Goal: Obtain resource: Obtain resource

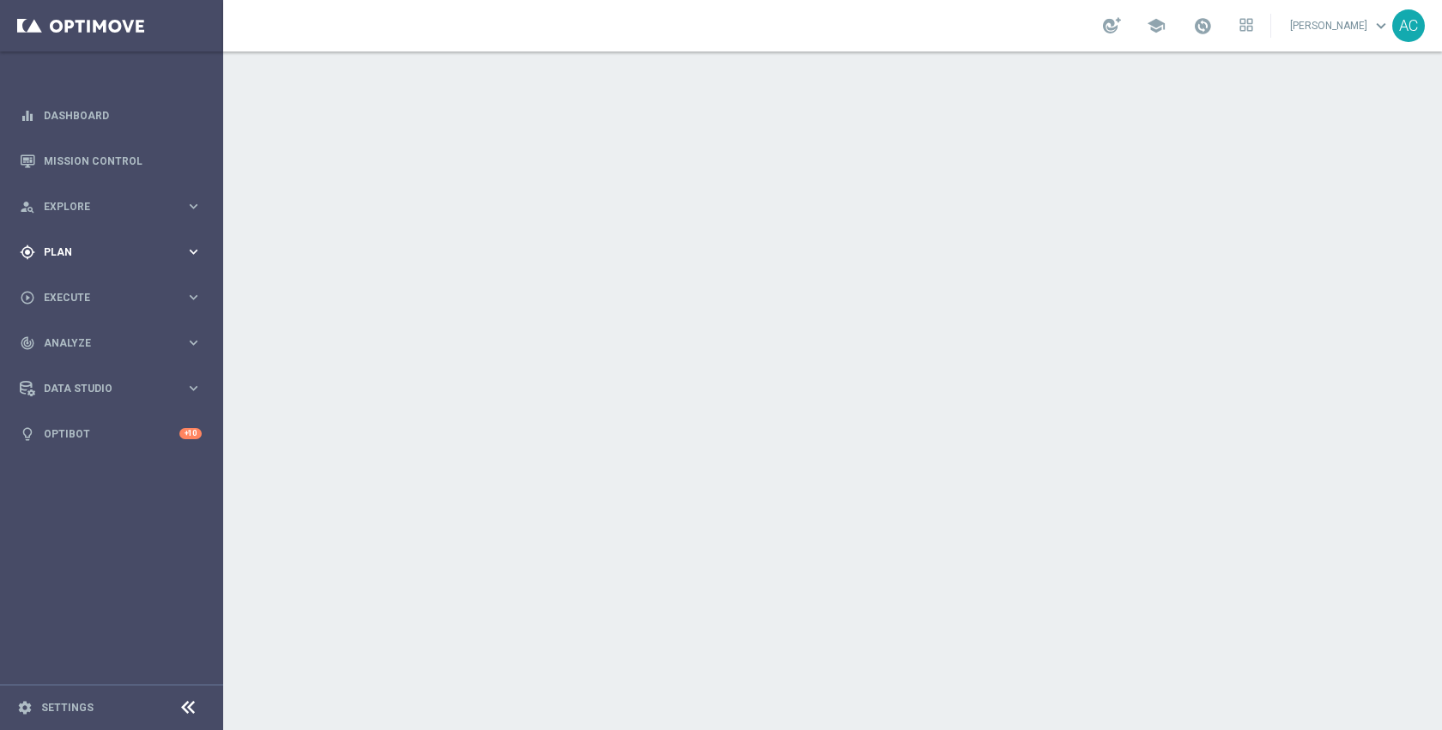
click at [78, 266] on div "gps_fixed Plan keyboard_arrow_right" at bounding box center [110, 251] width 221 height 45
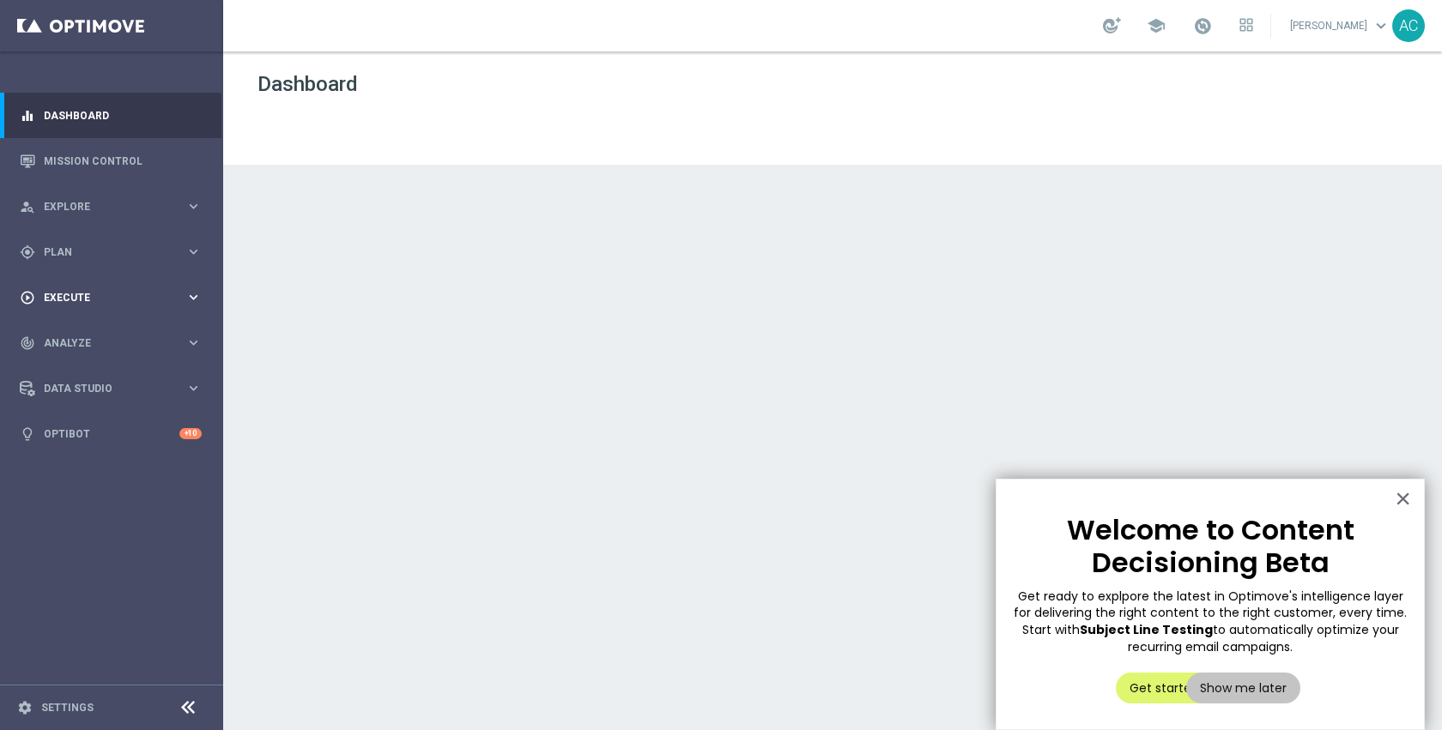
click at [81, 289] on div "play_circle_outline Execute keyboard_arrow_right" at bounding box center [110, 297] width 221 height 45
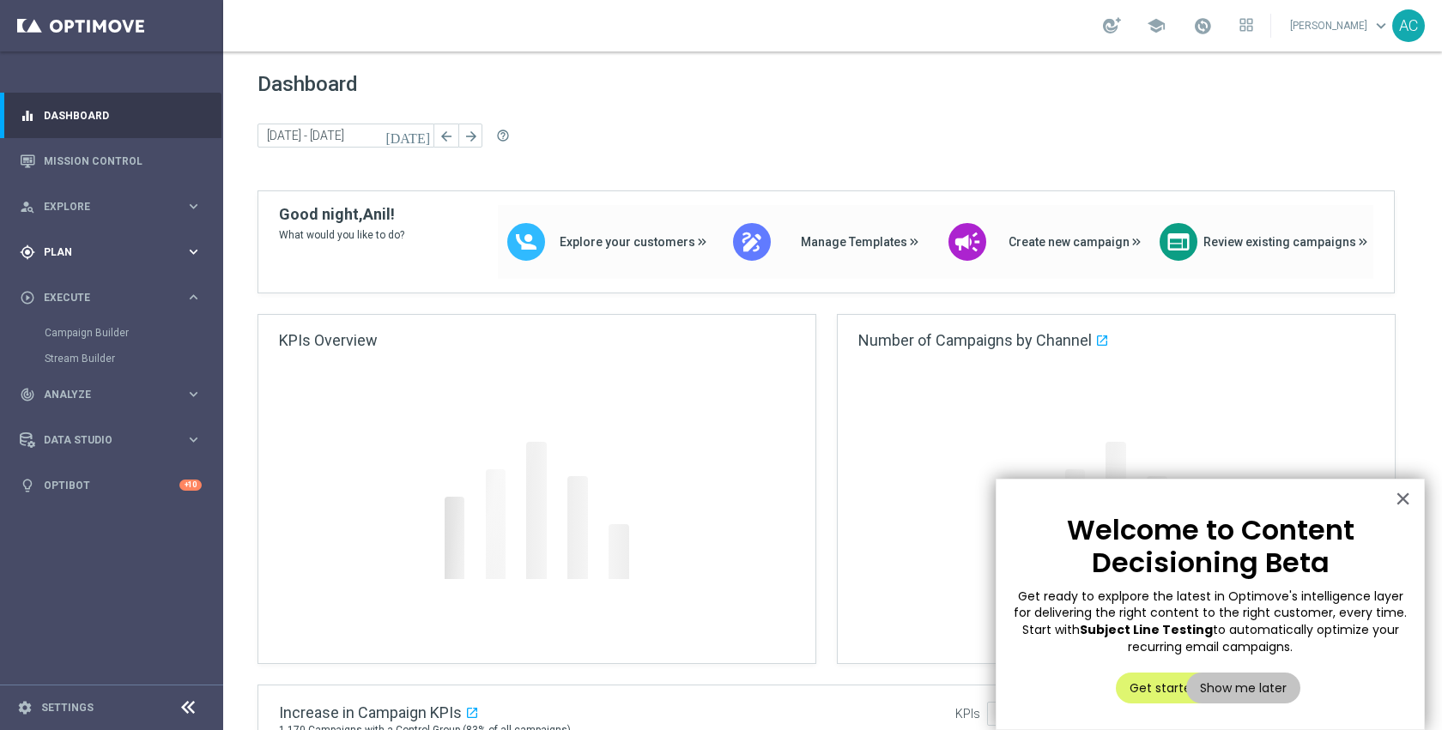
click at [97, 251] on span "Plan" at bounding box center [115, 252] width 142 height 10
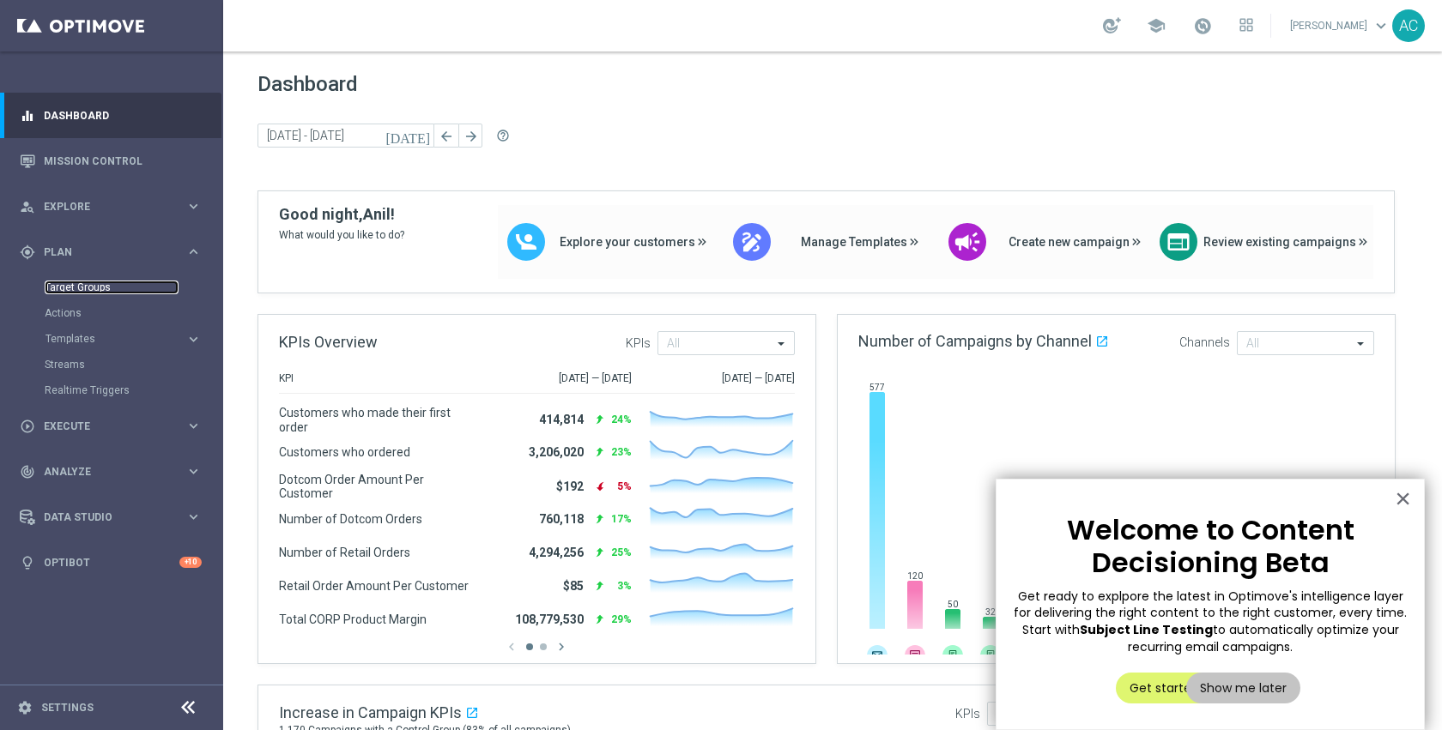
click at [83, 285] on link "Target Groups" at bounding box center [112, 288] width 134 height 14
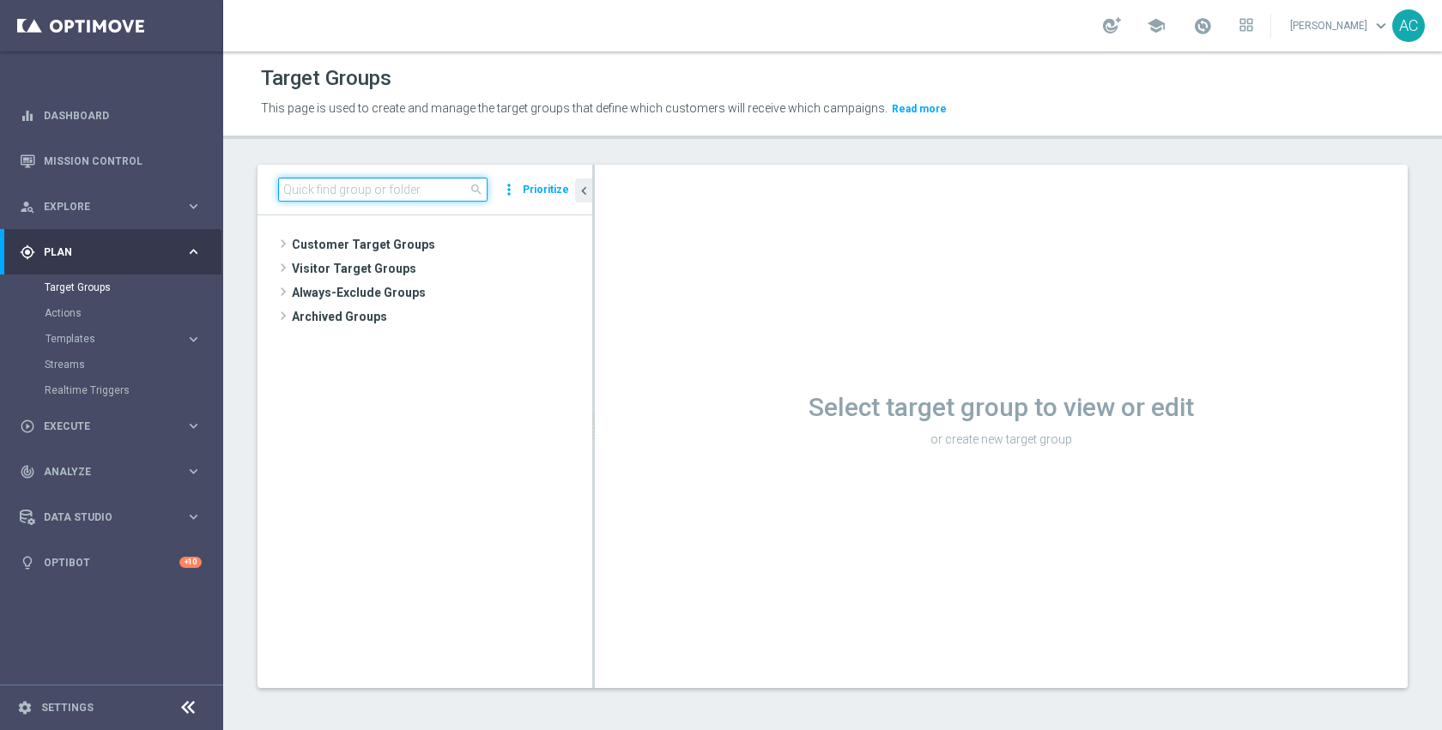
click at [423, 189] on input at bounding box center [382, 190] width 209 height 24
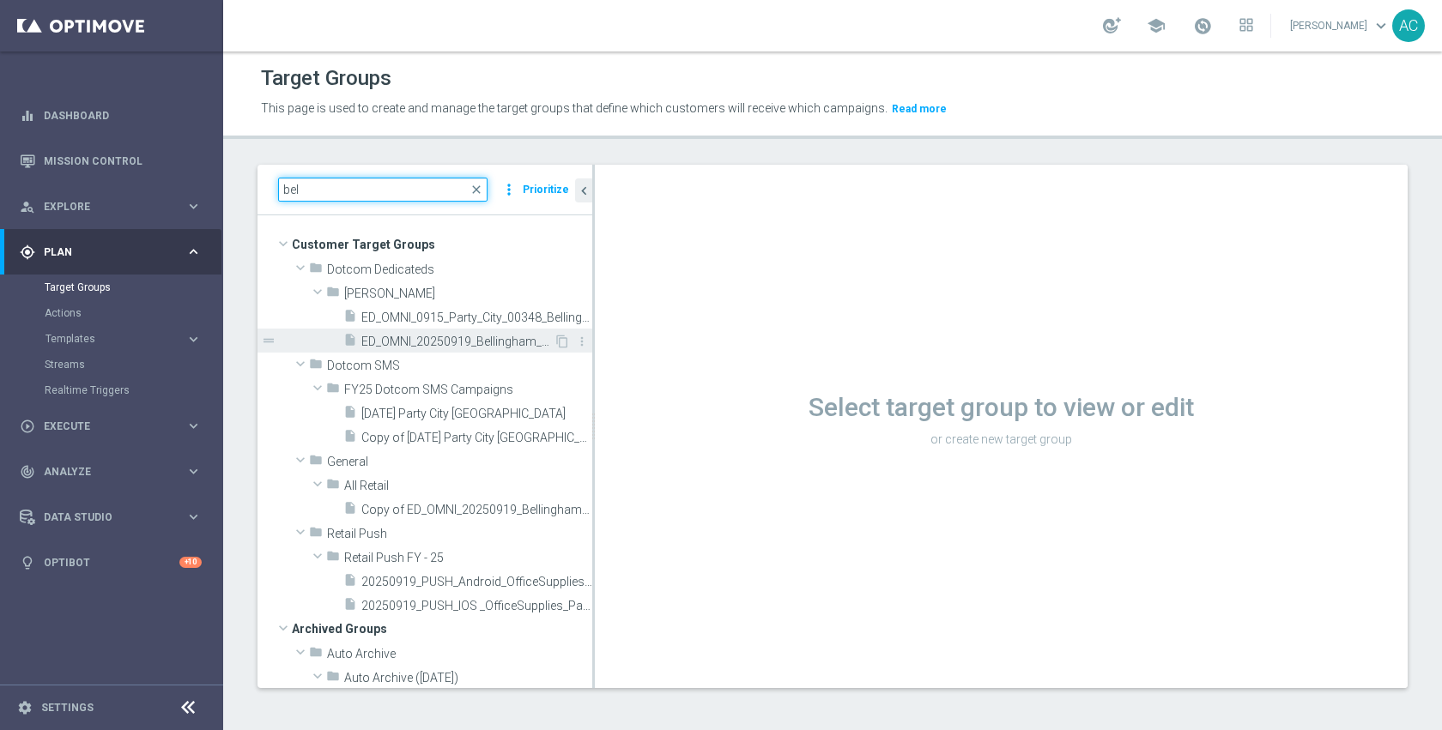
type input "bel"
click at [458, 348] on span "ED_OMNI_20250919_Bellingham_Bin_Wins" at bounding box center [457, 342] width 192 height 15
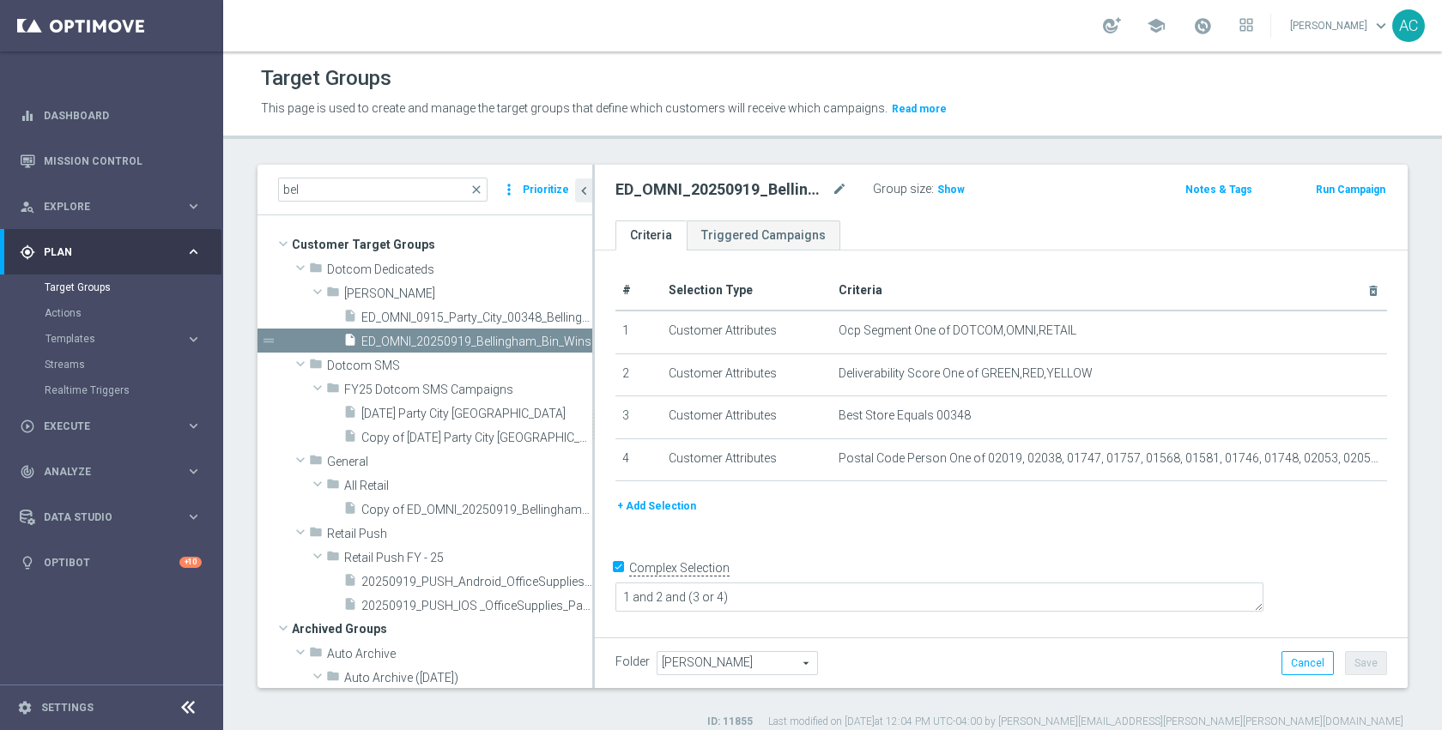
click at [947, 200] on div "Group size : Show" at bounding box center [959, 190] width 172 height 24
click at [944, 189] on span "Show" at bounding box center [950, 190] width 27 height 12
click at [950, 188] on span "21,125" at bounding box center [956, 192] width 36 height 16
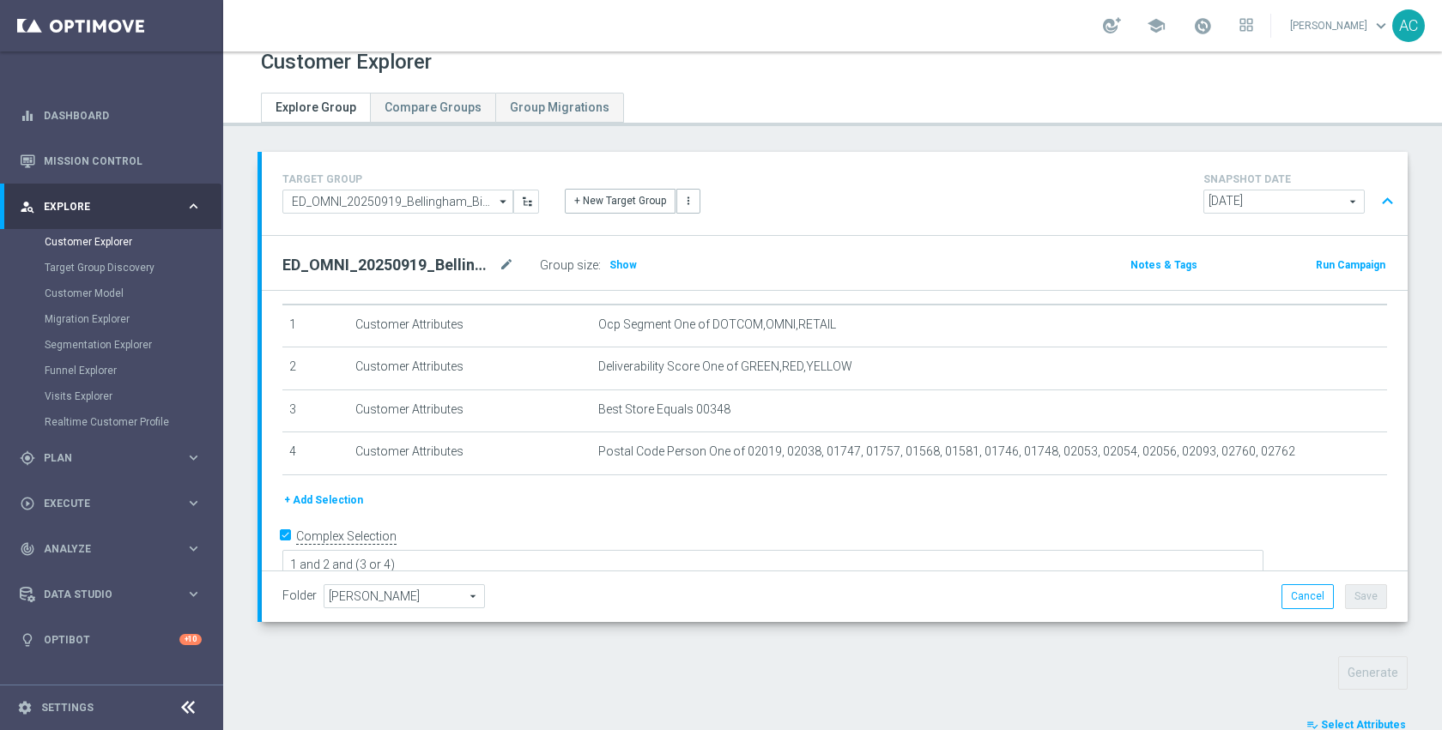
scroll to position [129, 0]
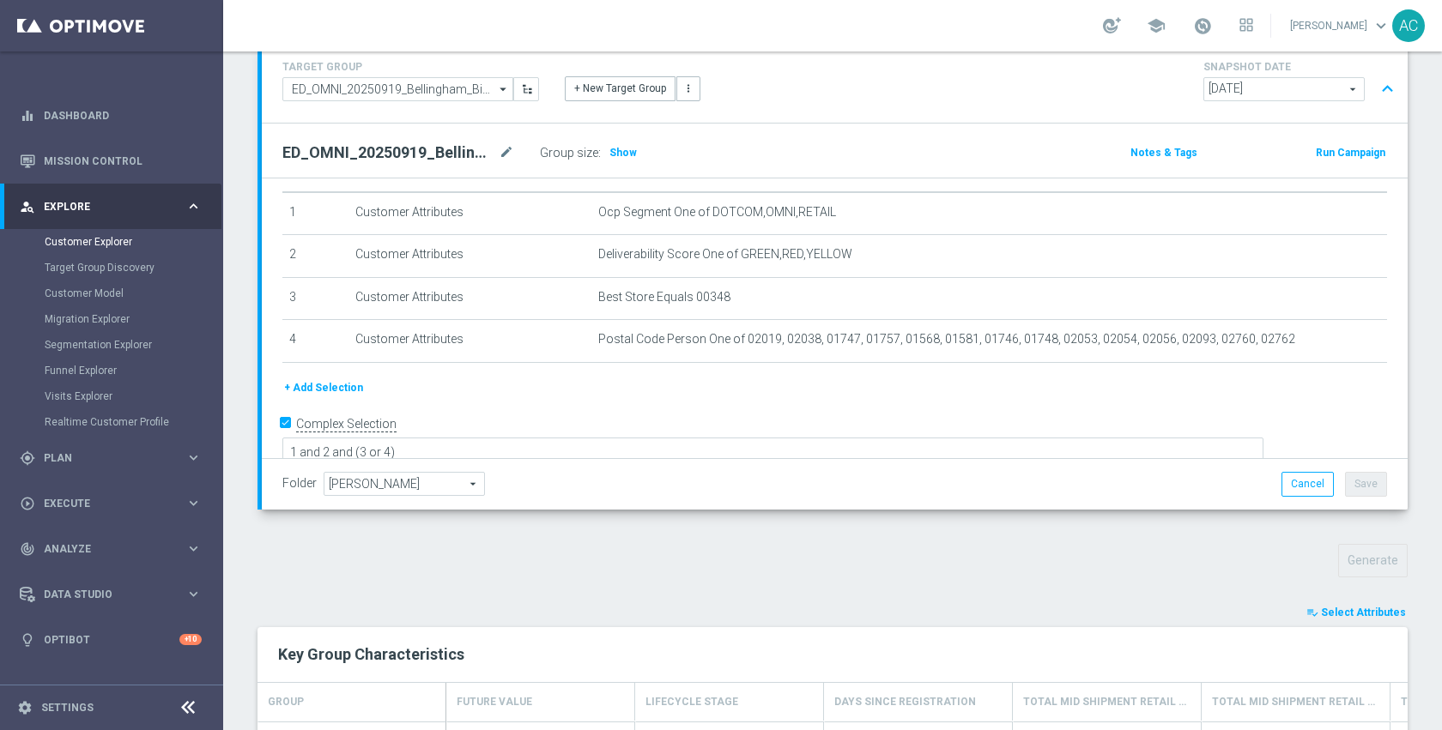
click at [1354, 609] on span "Select Attributes" at bounding box center [1363, 613] width 85 height 12
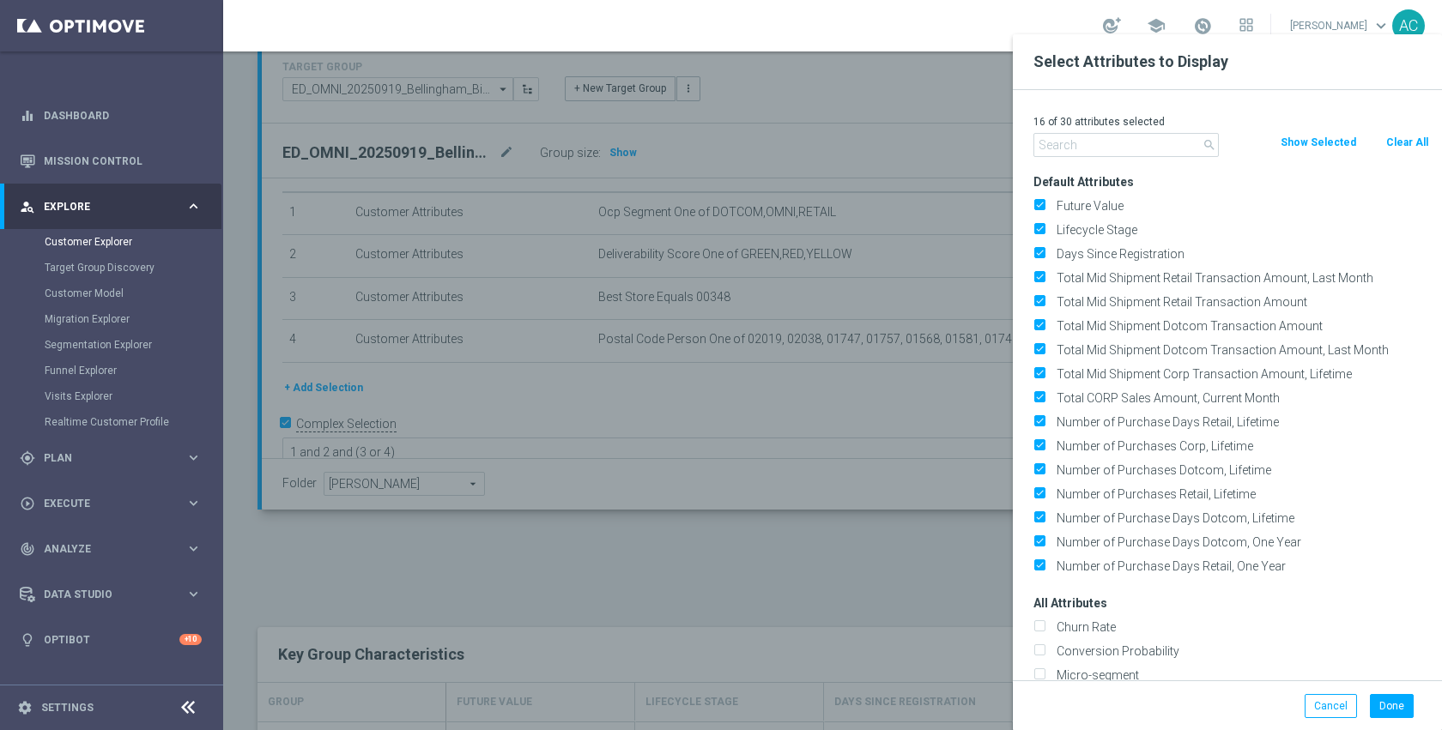
click at [1410, 142] on button "Clear All" at bounding box center [1406, 142] width 45 height 19
checkbox input "false"
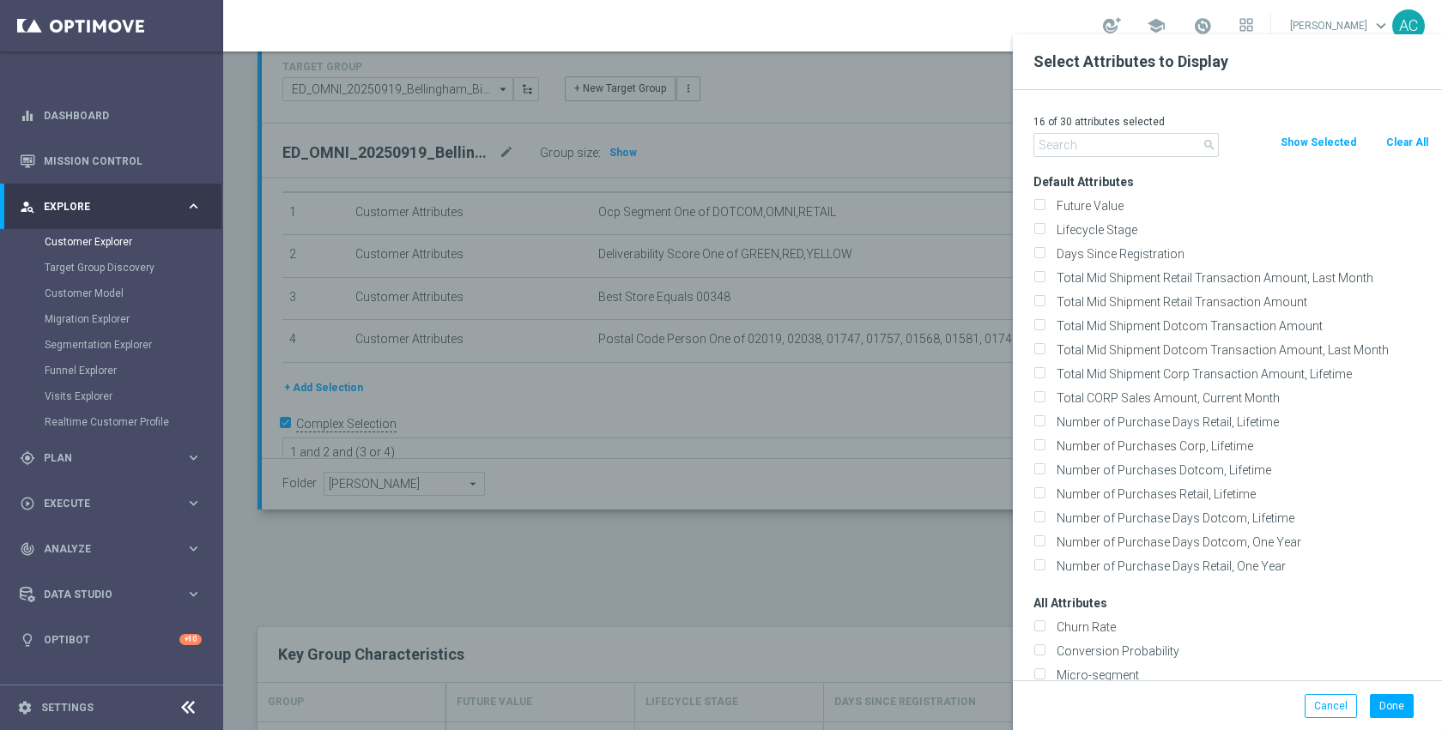
checkbox input "false"
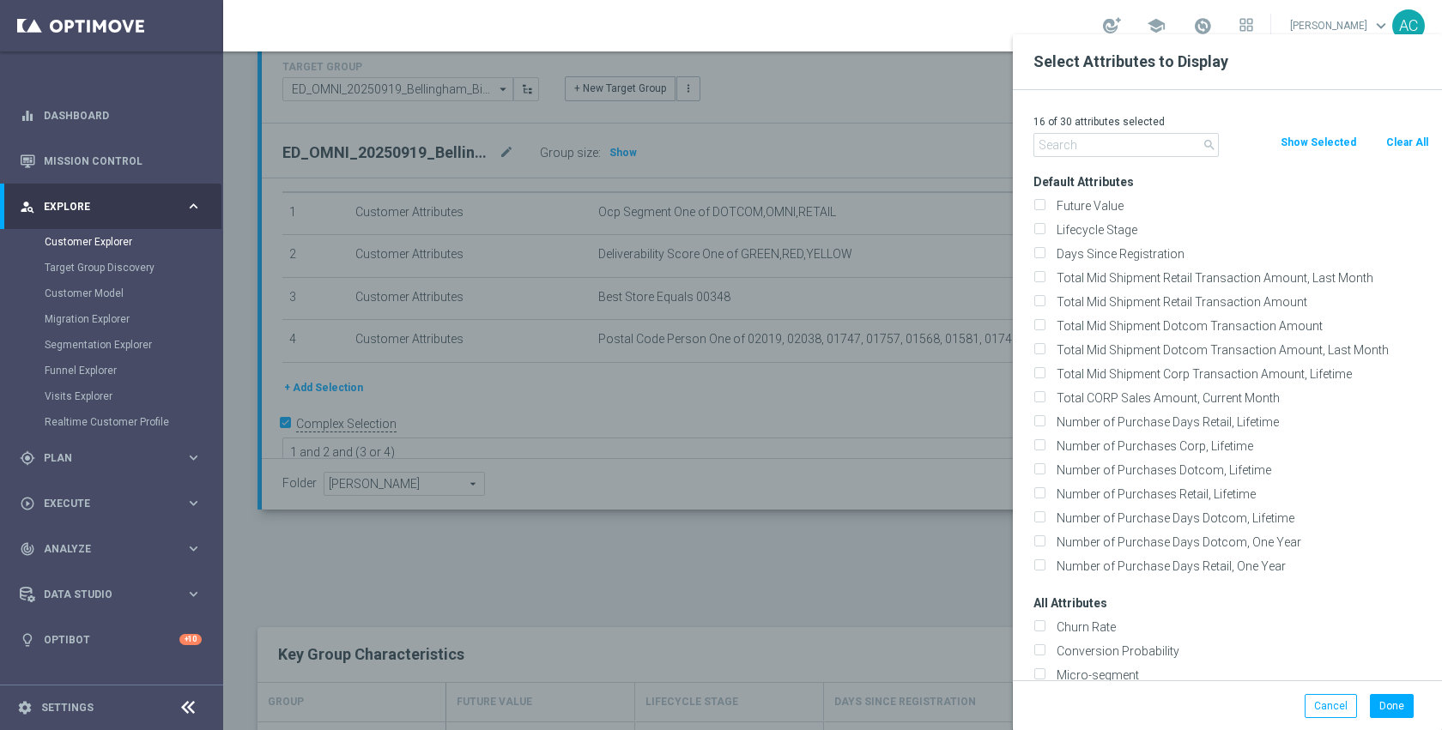
checkbox input "false"
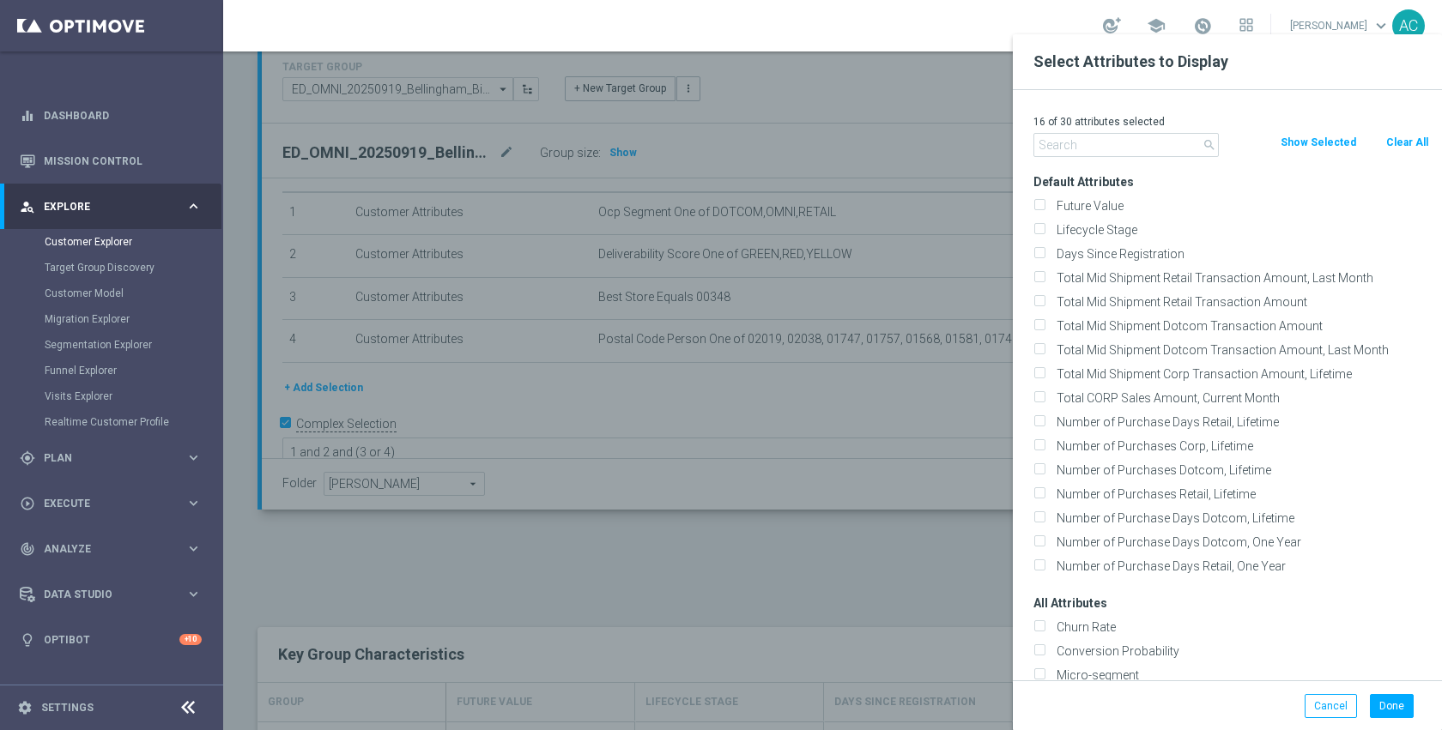
checkbox input "false"
click at [1141, 142] on input "text" at bounding box center [1125, 145] width 185 height 24
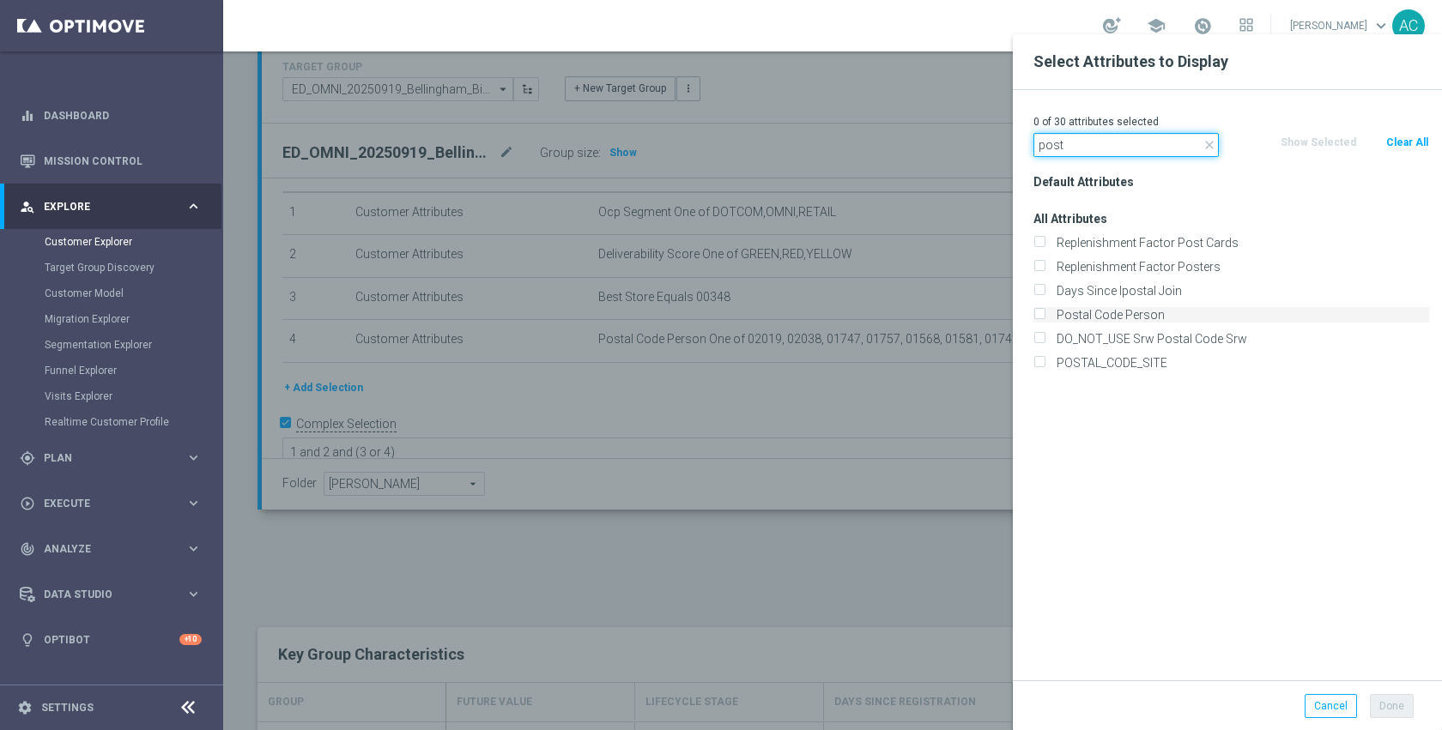
type input "post"
click at [1124, 316] on label "Postal Code Person" at bounding box center [1239, 314] width 378 height 15
click at [1044, 316] on input "Postal Code Person" at bounding box center [1038, 317] width 11 height 11
checkbox input "true"
click at [1086, 150] on input "post" at bounding box center [1125, 145] width 185 height 24
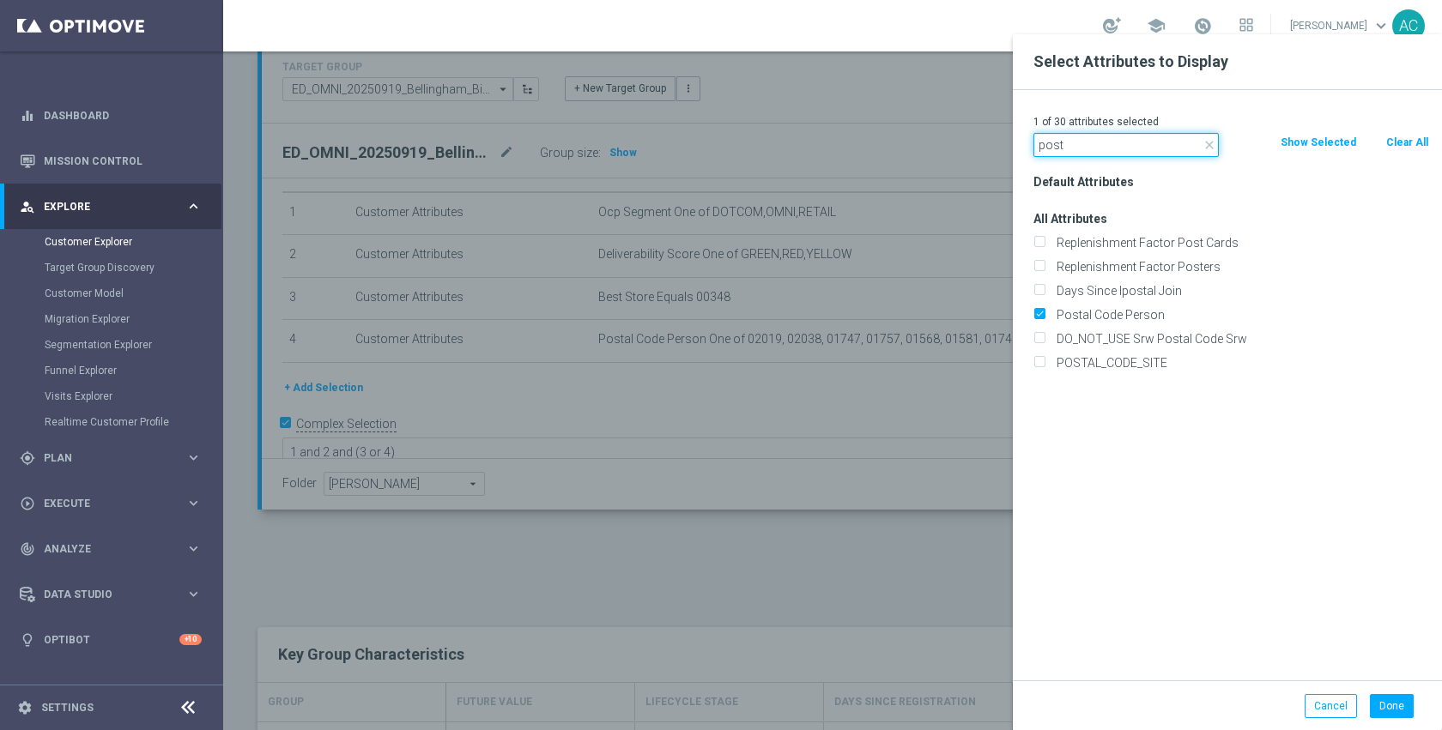
click at [1086, 150] on input "post" at bounding box center [1125, 145] width 185 height 24
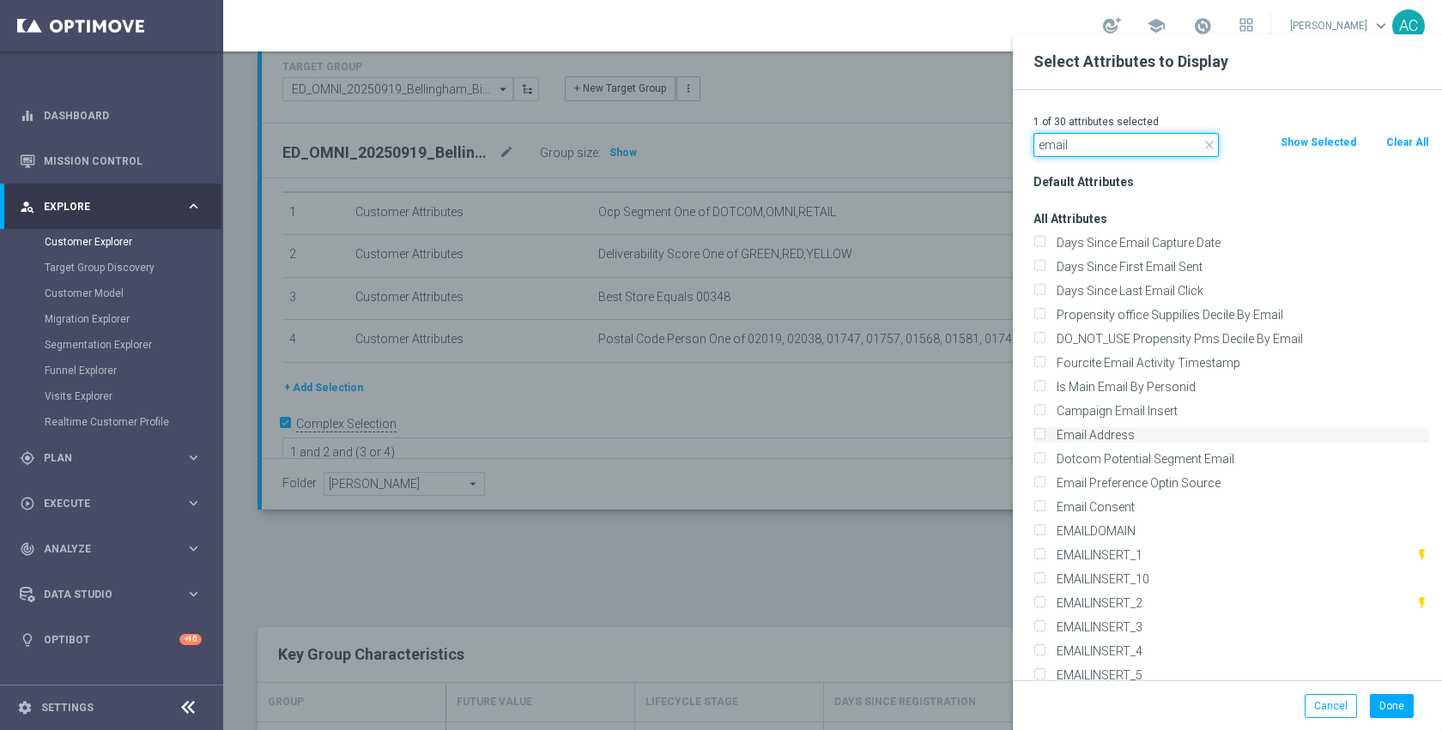
type input "email"
click at [1116, 428] on label "Email Address" at bounding box center [1239, 434] width 378 height 15
click at [1044, 432] on input "Email Address" at bounding box center [1038, 437] width 11 height 11
checkbox input "true"
click at [1134, 148] on input "email" at bounding box center [1125, 145] width 185 height 24
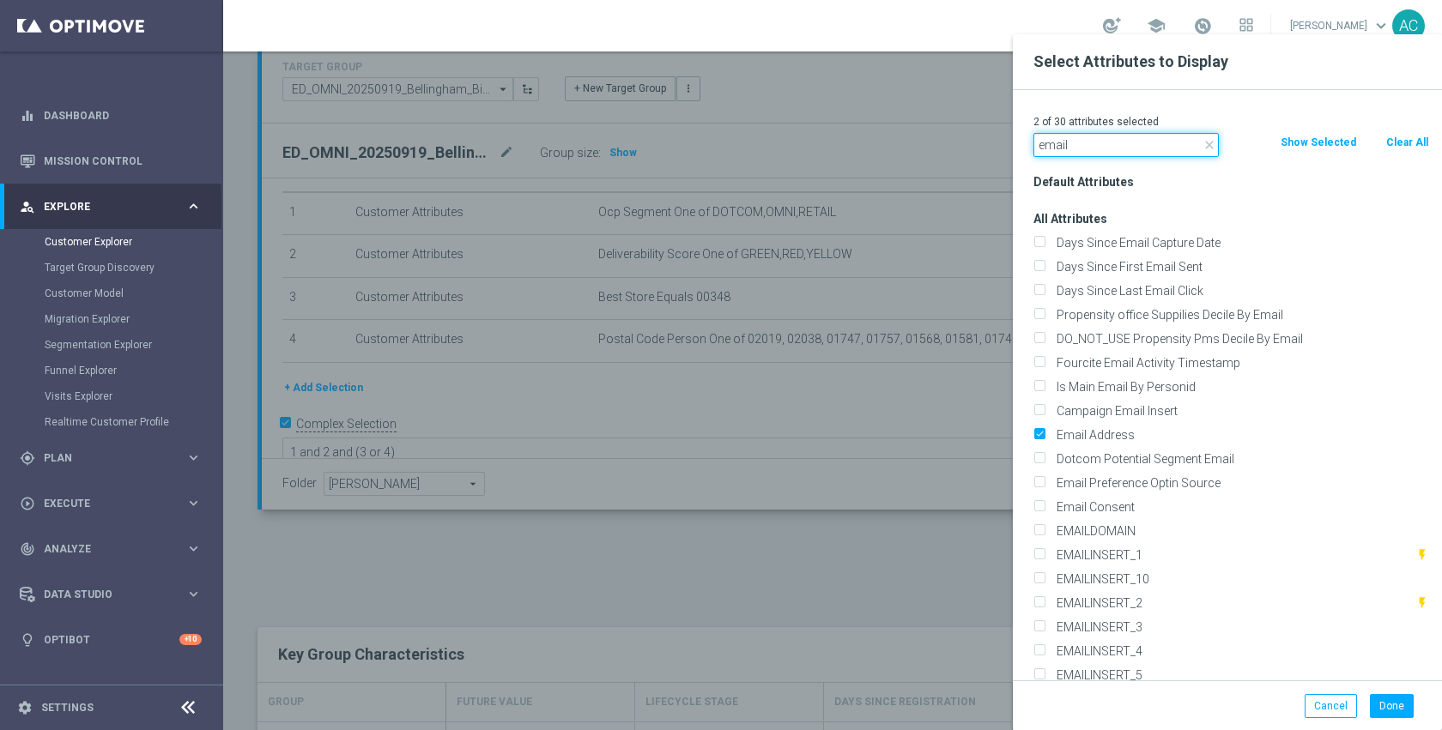
click at [1134, 148] on input "email" at bounding box center [1125, 145] width 185 height 24
click at [1375, 702] on button "Done" at bounding box center [1392, 706] width 44 height 24
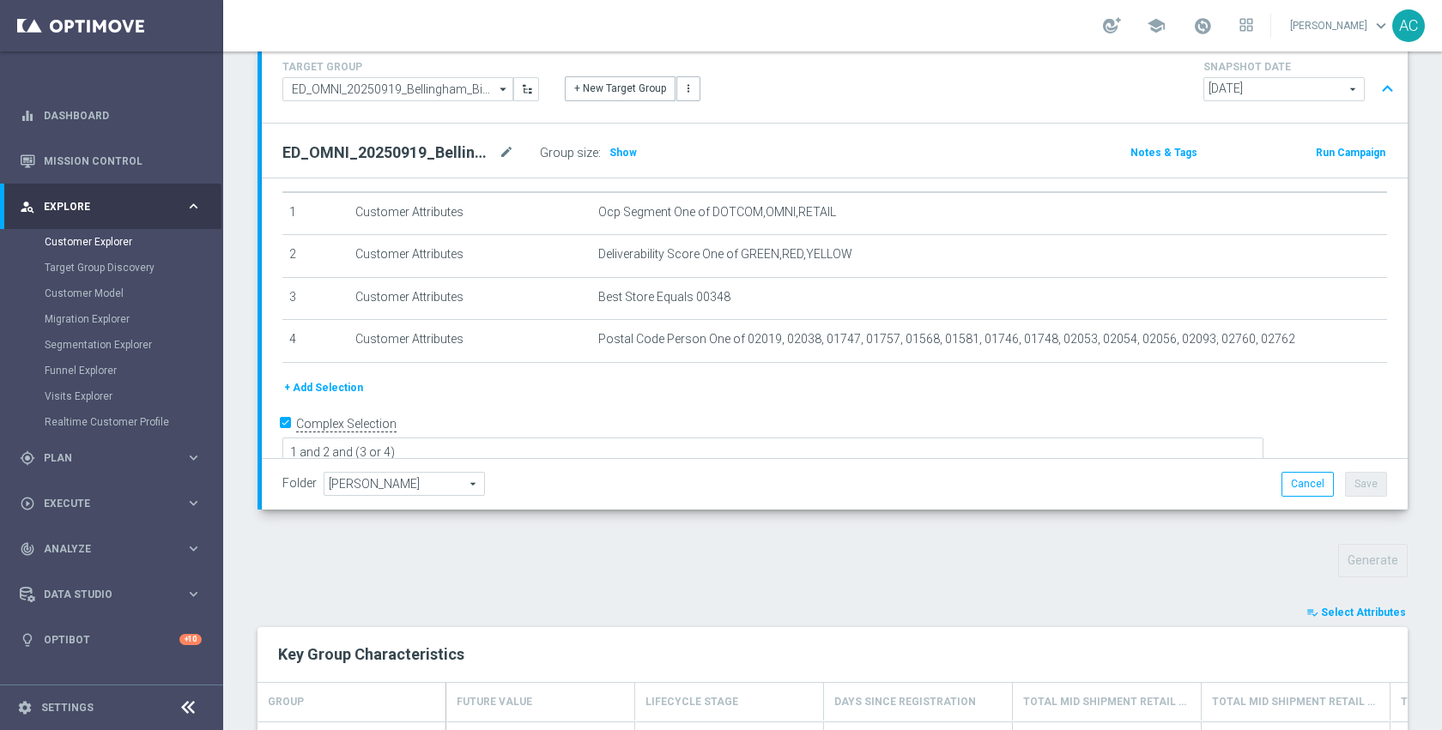
type input "Search"
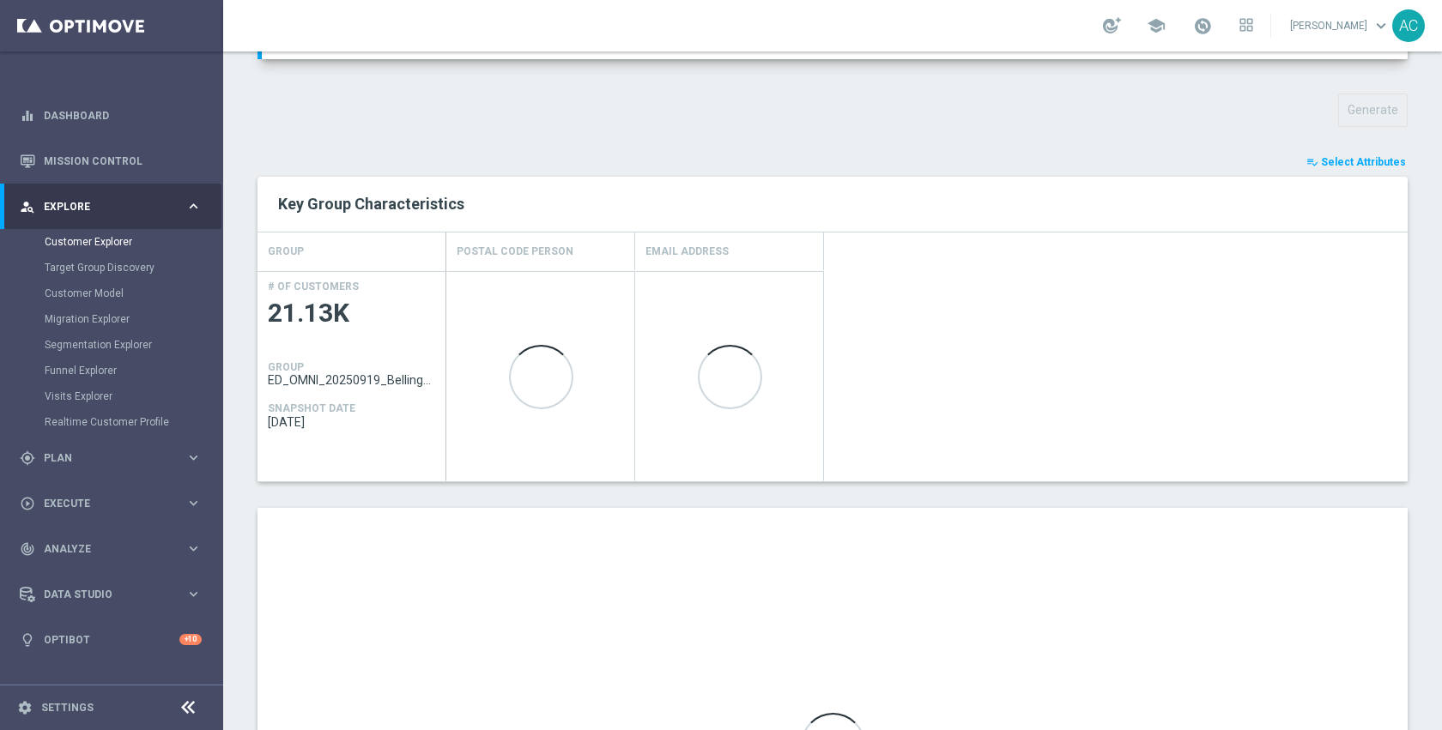
scroll to position [773, 0]
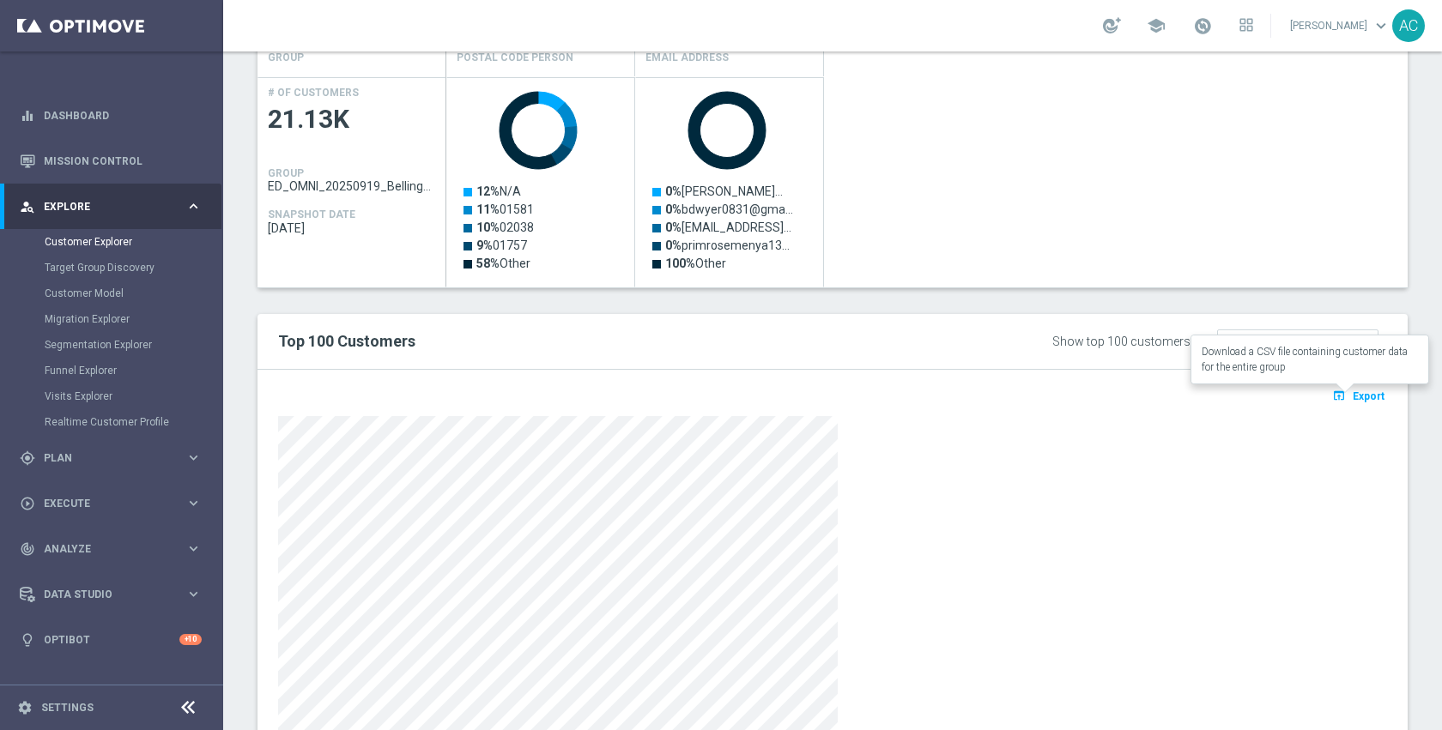
click at [1352, 400] on span "Export" at bounding box center [1368, 396] width 32 height 12
